Goal: Task Accomplishment & Management: Manage account settings

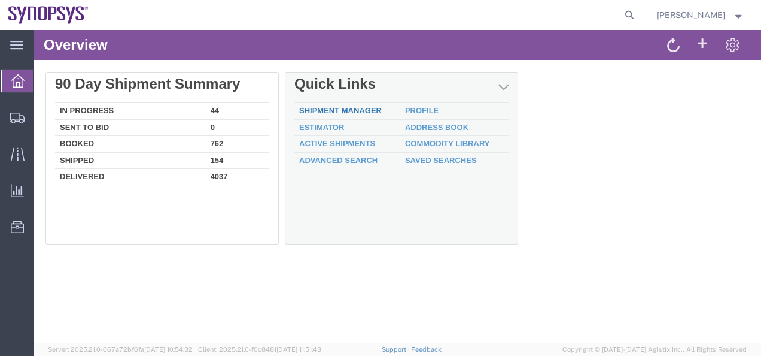
click at [379, 111] on link "Shipment Manager" at bounding box center [340, 110] width 83 height 9
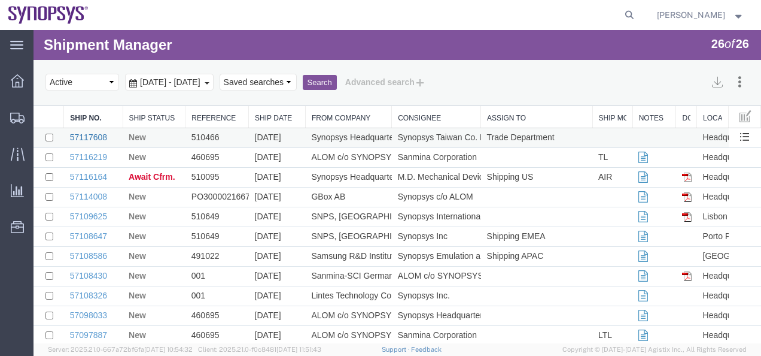
click at [98, 137] on link "57117608" at bounding box center [88, 137] width 37 height 10
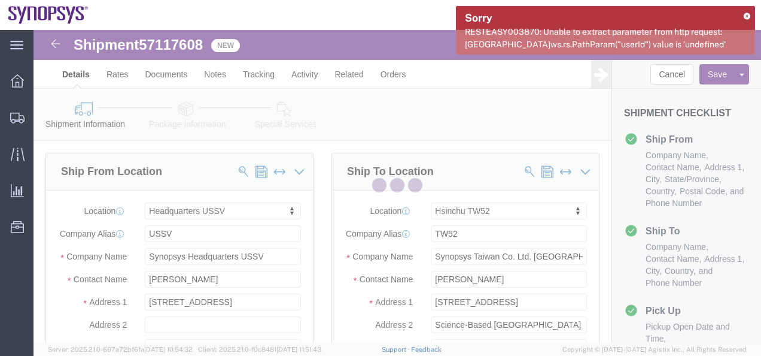
select select "63204"
select select "63166"
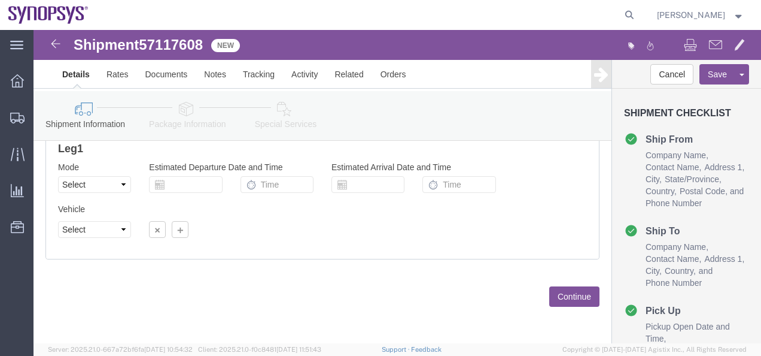
scroll to position [821, 0]
click button "Continue"
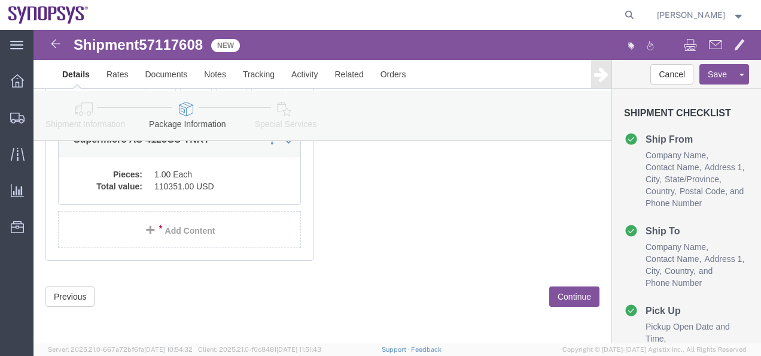
scroll to position [176, 0]
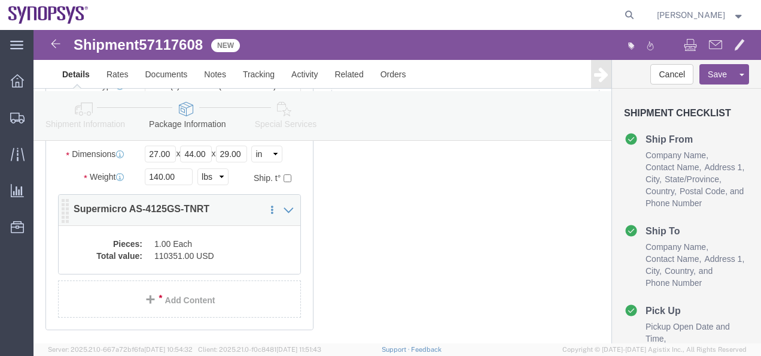
click dd "1.00 Each"
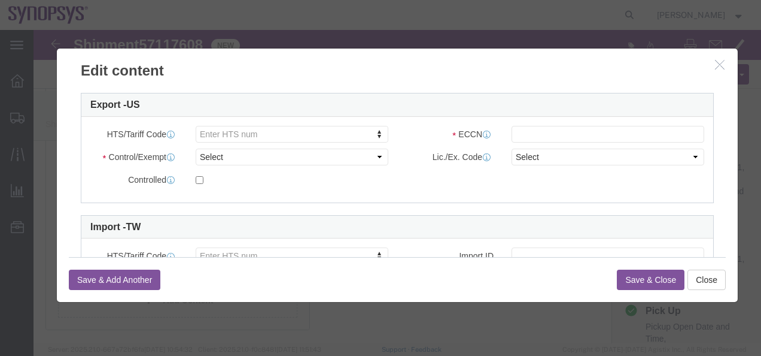
scroll to position [299, 0]
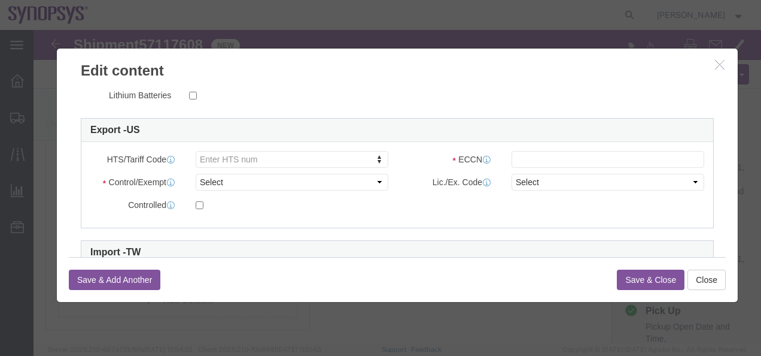
click html "Shipment 57117608 New Details Rates Documents Notes Tracking Activity Related O…"
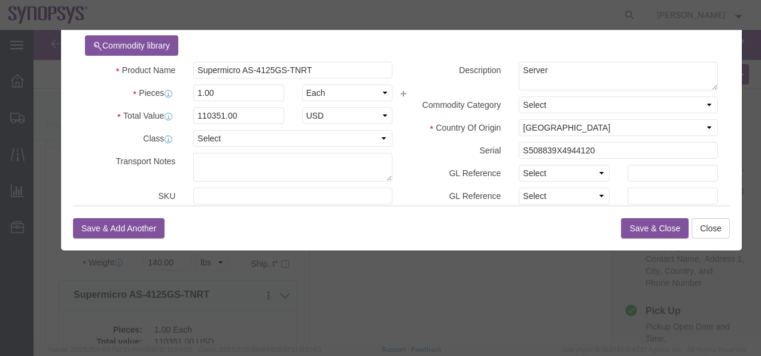
scroll to position [0, 0]
click button "Close"
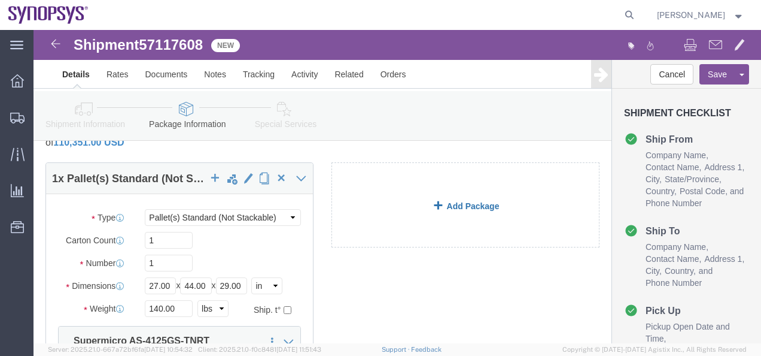
scroll to position [60, 0]
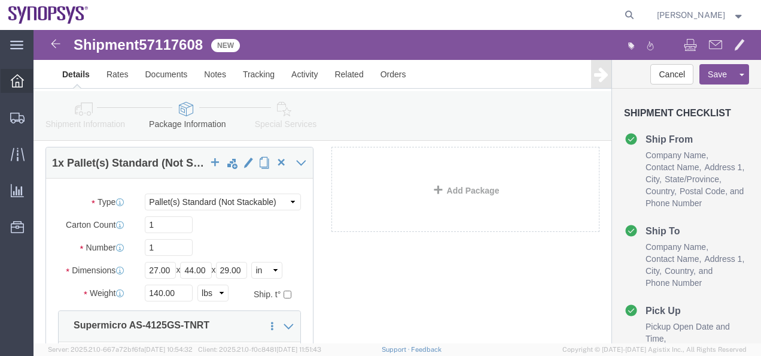
click at [14, 81] on icon at bounding box center [17, 80] width 13 height 13
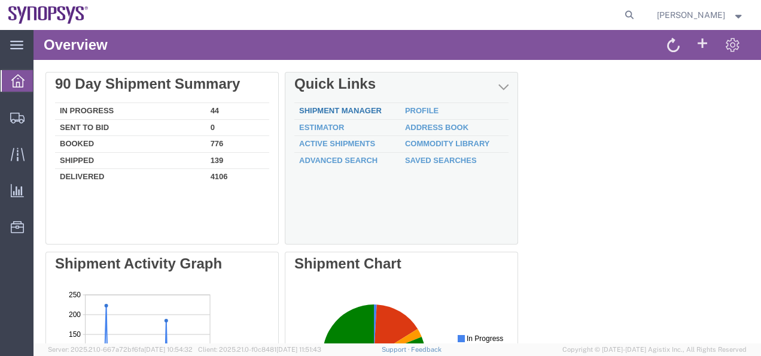
click at [351, 108] on link "Shipment Manager" at bounding box center [340, 110] width 83 height 9
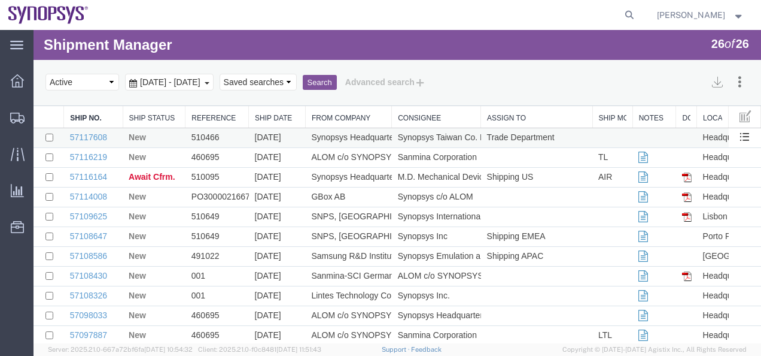
click at [332, 138] on td "Synopsys Headquarters USSV" at bounding box center [348, 138] width 86 height 20
